Goal: Information Seeking & Learning: Learn about a topic

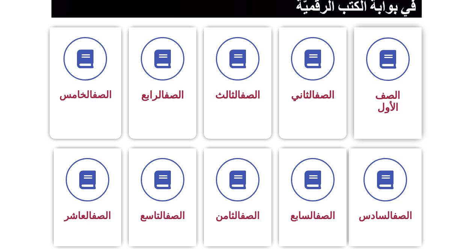
scroll to position [182, 0]
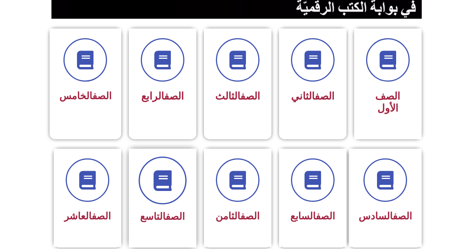
click at [151, 157] on span at bounding box center [162, 181] width 48 height 48
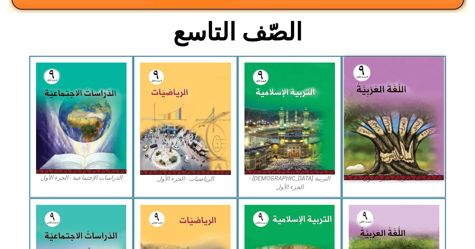
scroll to position [172, 0]
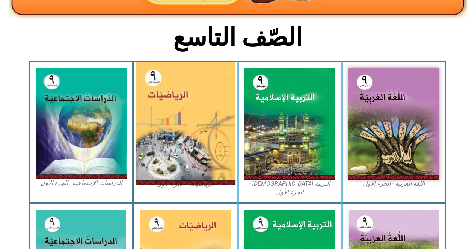
click at [192, 113] on img at bounding box center [185, 123] width 100 height 123
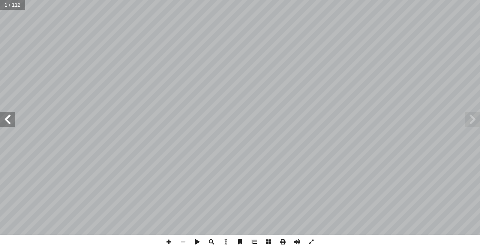
drag, startPoint x: 9, startPoint y: 115, endPoint x: 3, endPoint y: 115, distance: 6.4
click at [3, 115] on span at bounding box center [7, 119] width 15 height 15
click at [13, 130] on div "» ٌ . [PERSON_NAME] «منسقا أ � بو بكر أ . [PERSON_NAME] � أ � شجان جبر أ � . أ …" at bounding box center [240, 117] width 480 height 235
click at [10, 119] on span at bounding box center [7, 119] width 15 height 15
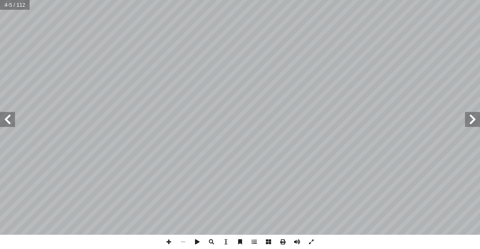
click at [10, 119] on span at bounding box center [7, 119] width 15 height 15
drag, startPoint x: 10, startPoint y: 119, endPoint x: 5, endPoint y: 118, distance: 4.9
click at [6, 119] on span at bounding box center [7, 119] width 15 height 15
click at [1, 116] on span at bounding box center [7, 119] width 15 height 15
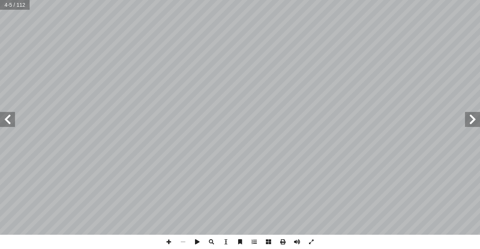
click at [1, 116] on span at bounding box center [7, 119] width 15 height 15
click at [0, 117] on span at bounding box center [7, 119] width 15 height 15
click at [0, 118] on span at bounding box center [7, 119] width 15 height 15
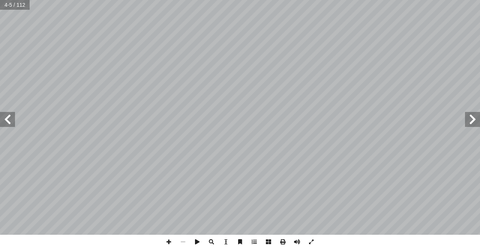
click at [0, 118] on span at bounding box center [7, 119] width 15 height 15
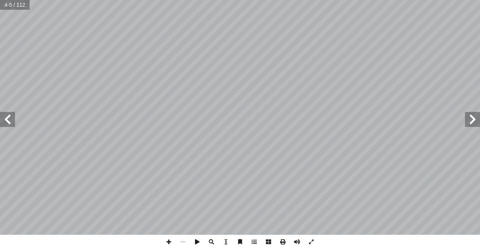
click at [0, 118] on span at bounding box center [7, 119] width 15 height 15
click at [0, 119] on span at bounding box center [7, 119] width 15 height 15
click at [3, 120] on span at bounding box center [7, 119] width 15 height 15
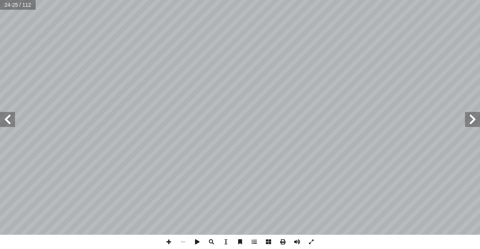
click at [3, 120] on span at bounding box center [7, 119] width 15 height 15
click at [169, 243] on span at bounding box center [169, 242] width 14 height 14
click at [15, 123] on span at bounding box center [7, 119] width 15 height 15
click at [168, 241] on span at bounding box center [169, 242] width 14 height 14
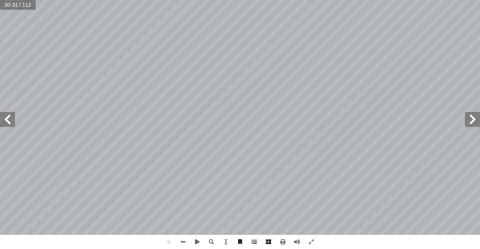
click at [7, 123] on span at bounding box center [7, 119] width 15 height 15
